Goal: Information Seeking & Learning: Find specific fact

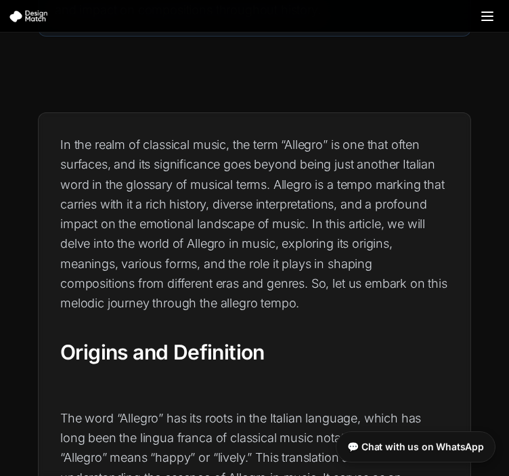
scroll to position [271, 0]
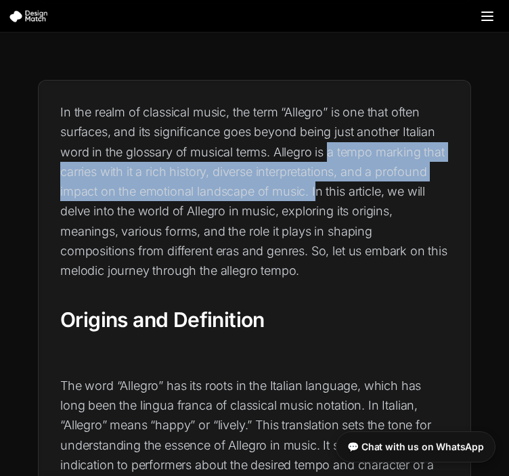
drag, startPoint x: 328, startPoint y: 150, endPoint x: 318, endPoint y: 195, distance: 45.7
click at [318, 195] on p "In the realm of classical music, the term “Allegro” is one that often surfaces,…" at bounding box center [254, 191] width 389 height 178
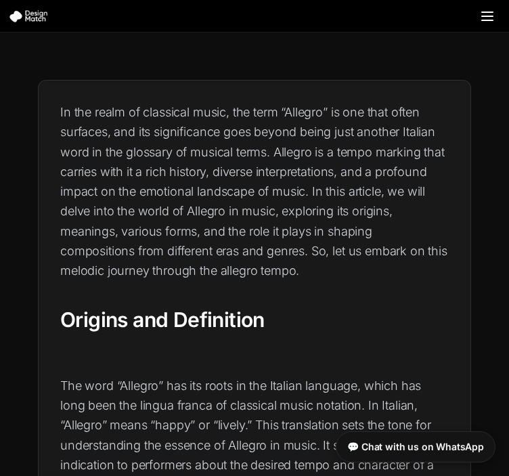
click at [366, 192] on p "In the realm of classical music, the term “Allegro” is one that often surfaces,…" at bounding box center [254, 191] width 389 height 178
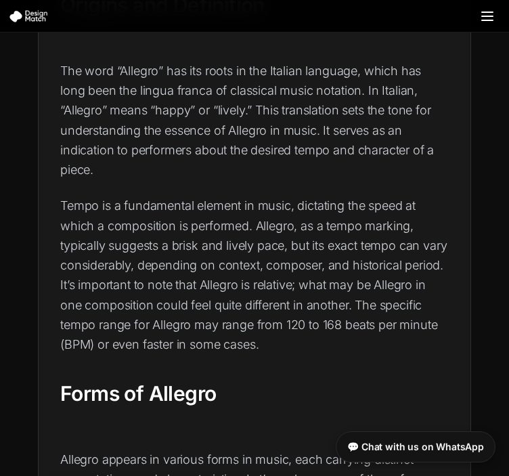
scroll to position [609, 0]
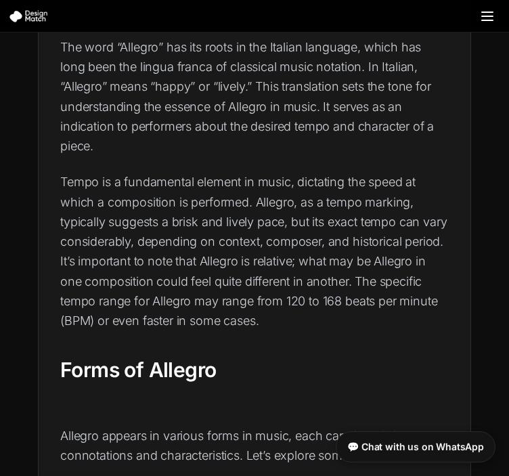
click at [257, 200] on p "Tempo is a fundamental element in music, dictating the speed at which a composi…" at bounding box center [254, 251] width 389 height 158
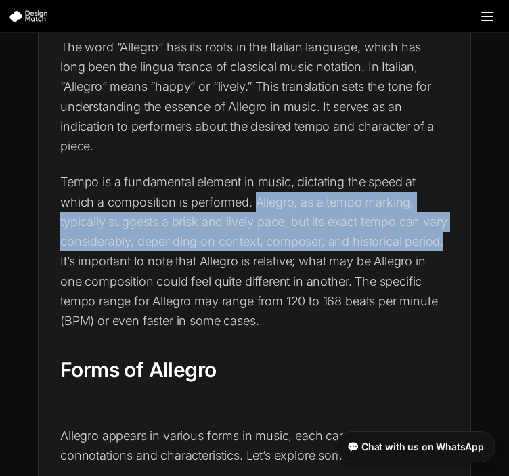
drag, startPoint x: 257, startPoint y: 200, endPoint x: 97, endPoint y: 260, distance: 170.8
click at [97, 260] on p "Tempo is a fundamental element in music, dictating the speed at which a composi…" at bounding box center [254, 251] width 389 height 158
copy p "Allegro, as a tempo marking, typically suggests a brisk and lively pace, but it…"
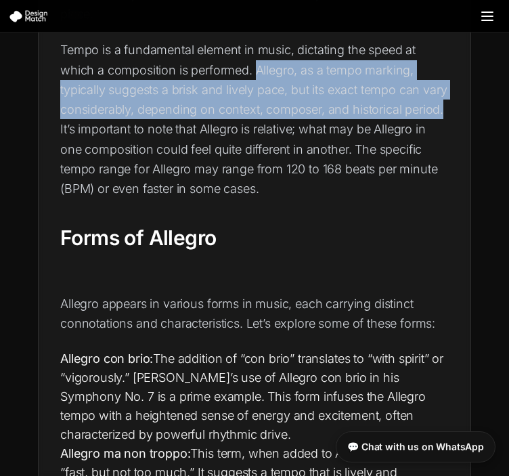
scroll to position [745, 0]
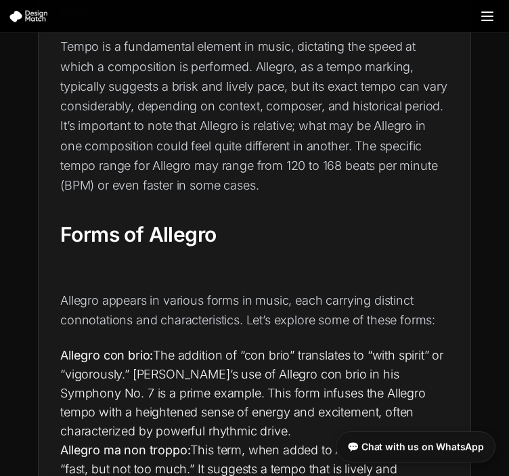
click at [299, 159] on p "Tempo is a fundamental element in music, dictating the speed at which a composi…" at bounding box center [254, 116] width 389 height 158
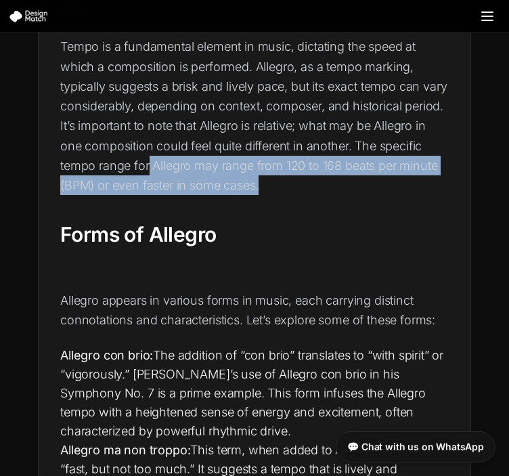
drag, startPoint x: 194, startPoint y: 162, endPoint x: 317, endPoint y: 186, distance: 125.6
click at [317, 186] on p "Tempo is a fundamental element in music, dictating the speed at which a composi…" at bounding box center [254, 116] width 389 height 158
copy p "Allegro may range from 120 to 168 beats per minute (BPM) or even faster in some…"
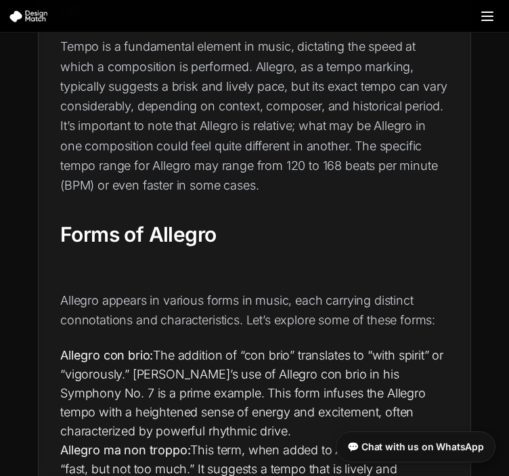
click at [205, 143] on p "Tempo is a fundamental element in music, dictating the speed at which a composi…" at bounding box center [254, 116] width 389 height 158
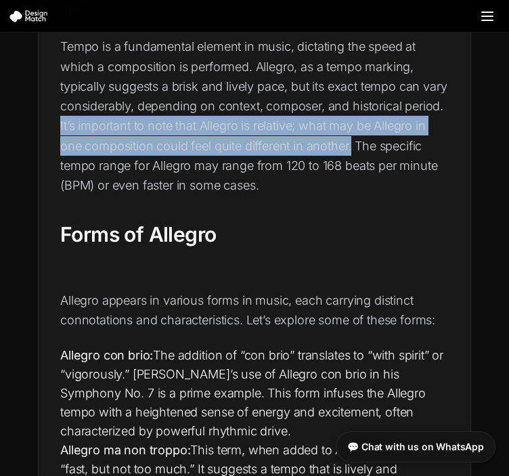
drag, startPoint x: 102, startPoint y: 127, endPoint x: 407, endPoint y: 154, distance: 306.6
click at [407, 154] on p "Tempo is a fundamental element in music, dictating the speed at which a composi…" at bounding box center [254, 116] width 389 height 158
copy p "It’s important to note that Allegro is relative; what may be Allegro in one com…"
click at [347, 191] on p "Tempo is a fundamental element in music, dictating the speed at which a composi…" at bounding box center [254, 116] width 389 height 158
drag, startPoint x: 100, startPoint y: 126, endPoint x: 406, endPoint y: 142, distance: 305.8
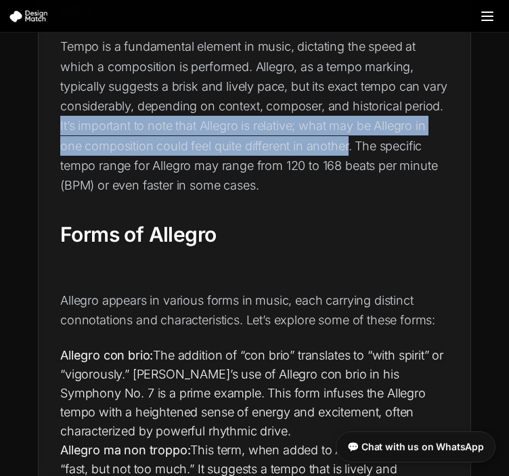
click at [406, 142] on p "Tempo is a fundamental element in music, dictating the speed at which a composi…" at bounding box center [254, 116] width 389 height 158
copy p "It’s important to note that Allegro is relative; what may be Allegro in one com…"
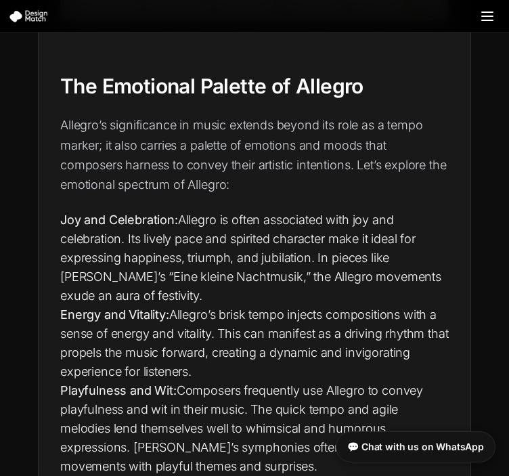
scroll to position [2641, 0]
